Goal: Information Seeking & Learning: Learn about a topic

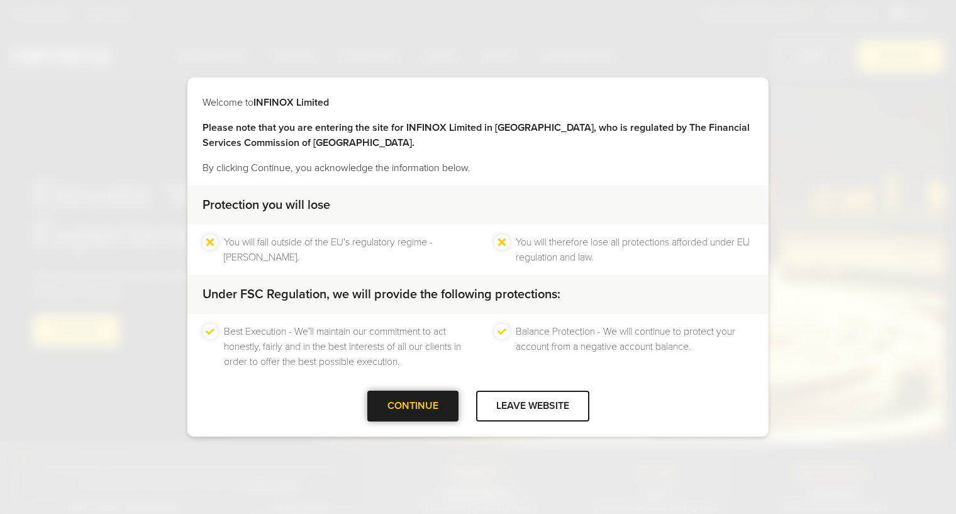
click at [411, 405] on div "CONTINUE" at bounding box center [412, 406] width 91 height 31
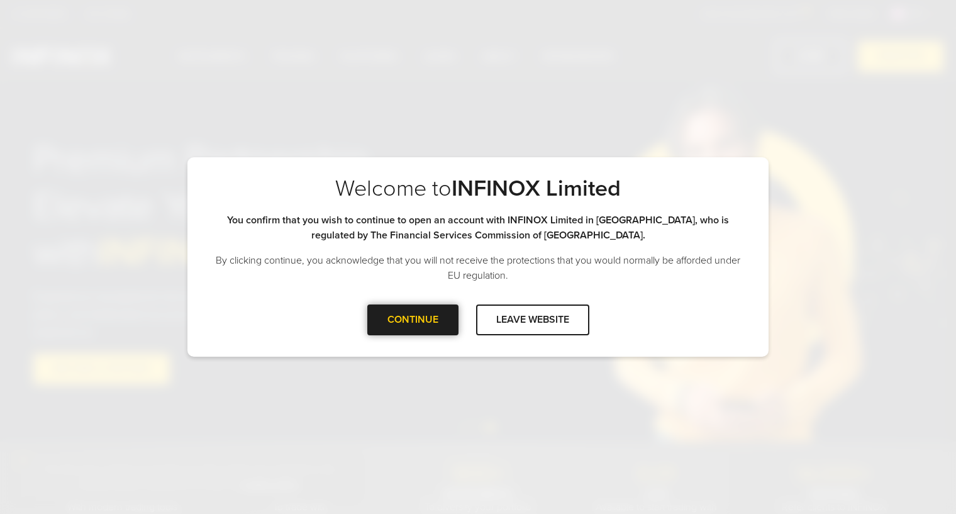
click at [420, 329] on div "CONTINUE" at bounding box center [412, 320] width 91 height 31
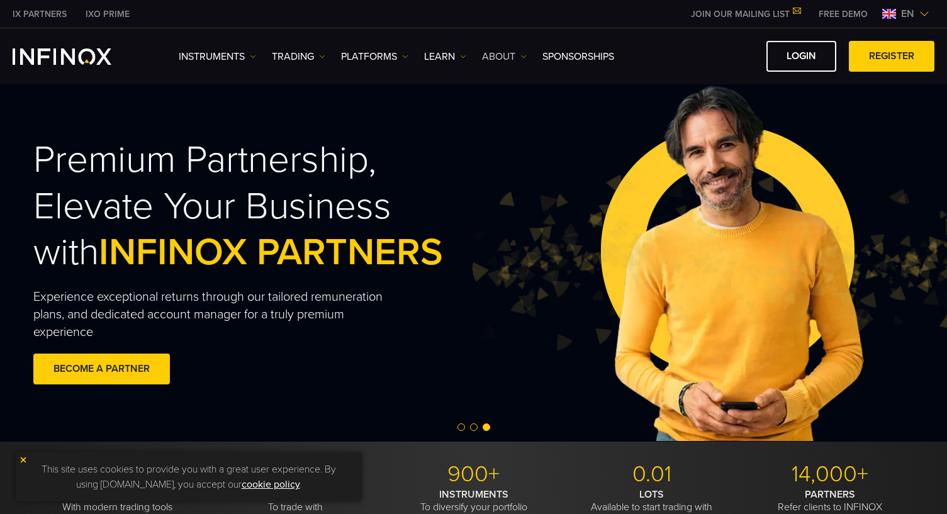
click at [510, 56] on link "ABOUT" at bounding box center [504, 56] width 45 height 15
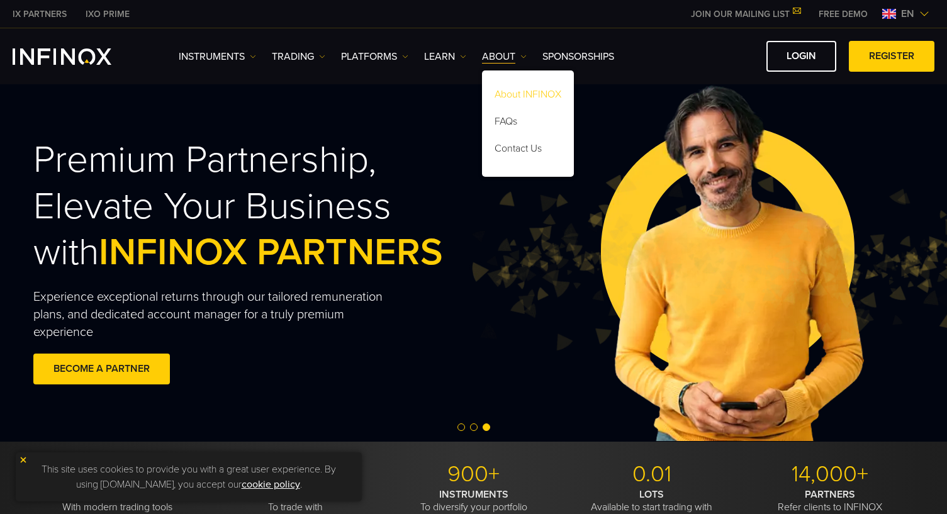
click at [507, 93] on link "About INFINOX" at bounding box center [528, 96] width 92 height 27
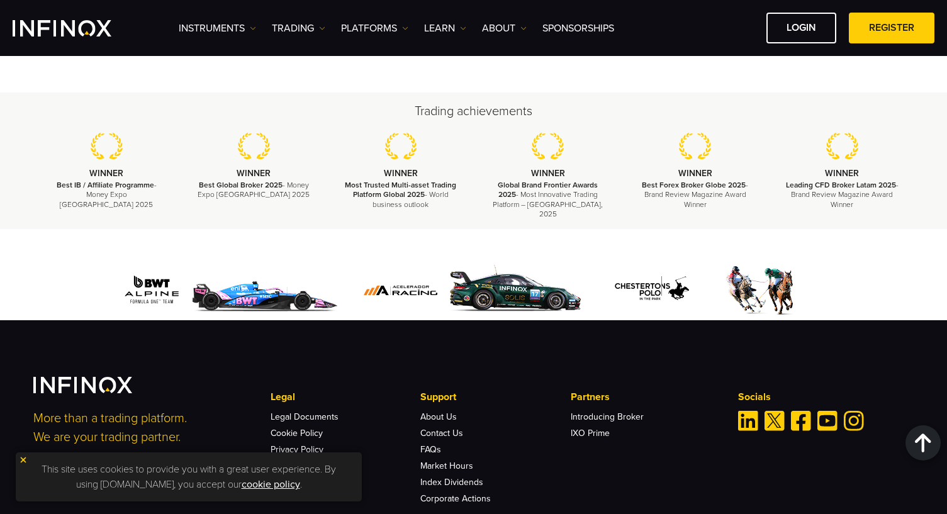
scroll to position [4617, 0]
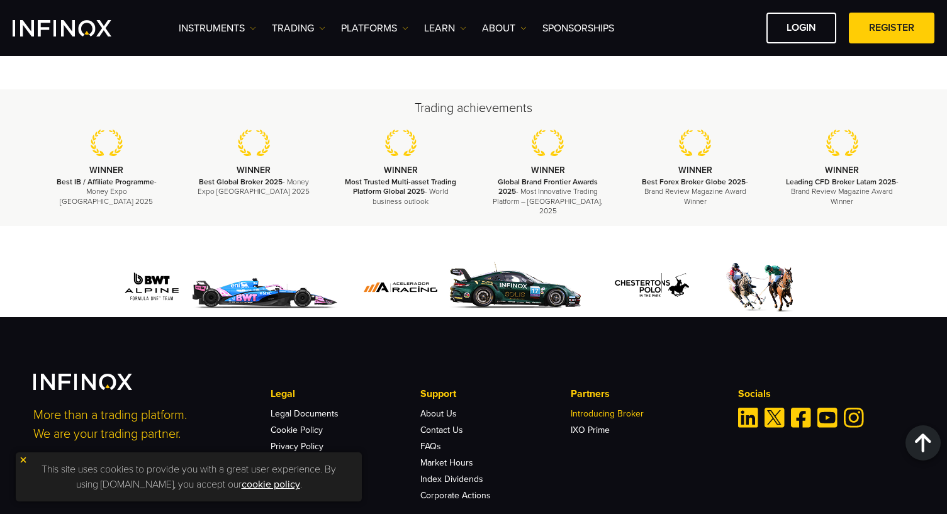
click at [627, 408] on link "Introducing Broker" at bounding box center [607, 413] width 73 height 11
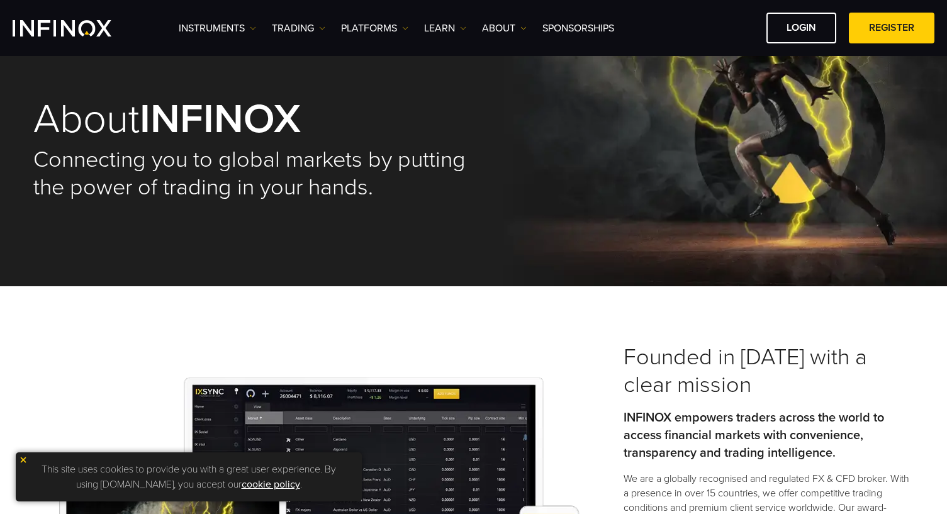
scroll to position [0, 0]
